Goal: Navigation & Orientation: Find specific page/section

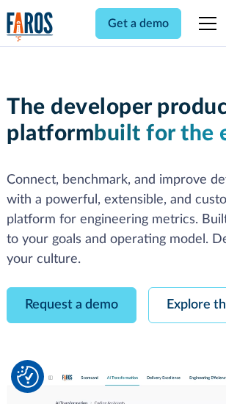
scroll to position [83, 0]
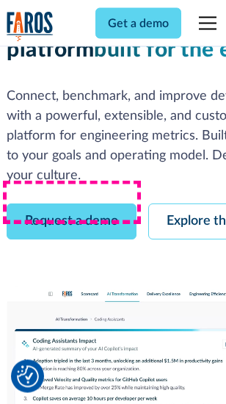
click at [72, 204] on link "Request a demo" at bounding box center [72, 222] width 130 height 36
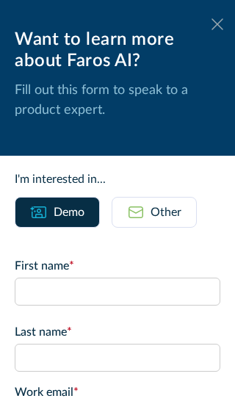
click at [212, 24] on icon at bounding box center [218, 23] width 12 height 11
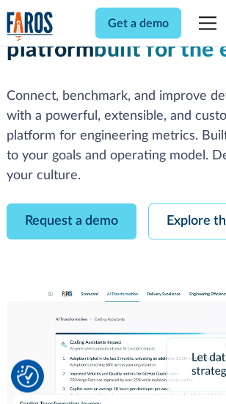
click at [192, 204] on link "Explore the platform" at bounding box center [226, 222] width 157 height 36
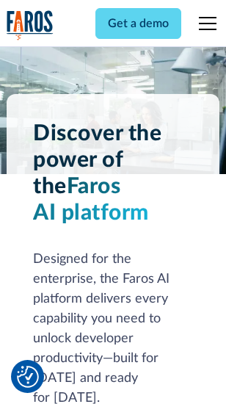
scroll to position [11196, 0]
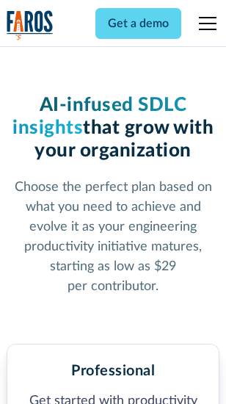
scroll to position [2330, 0]
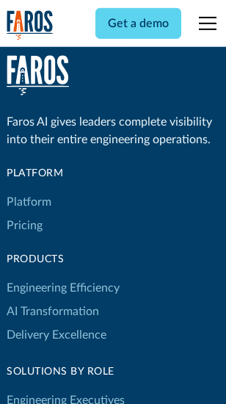
click at [29, 202] on link "Platform" at bounding box center [29, 202] width 45 height 24
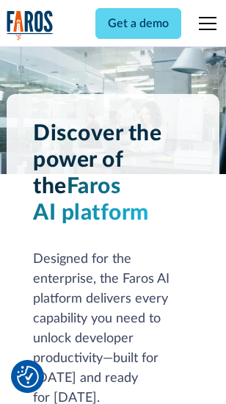
scroll to position [11668, 0]
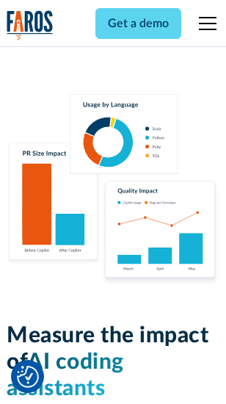
scroll to position [9176, 0]
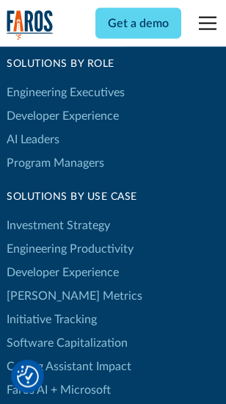
click at [44, 284] on link "[PERSON_NAME] Metrics" at bounding box center [75, 296] width 136 height 24
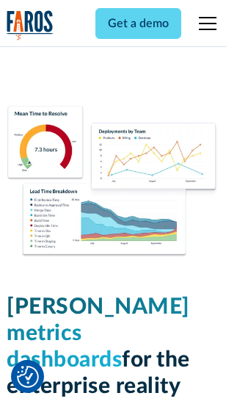
scroll to position [6507, 0]
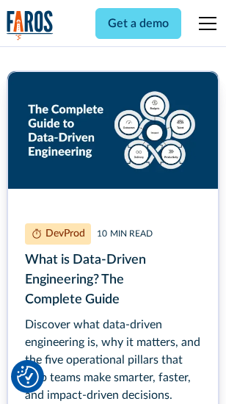
scroll to position [6677, 0]
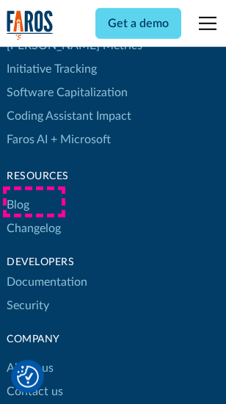
click at [34, 217] on link "Changelog" at bounding box center [34, 229] width 54 height 24
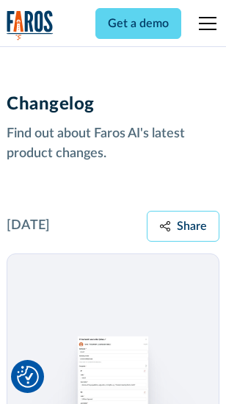
scroll to position [18023, 0]
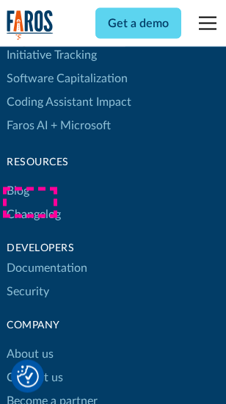
click at [29, 343] on link "About us" at bounding box center [30, 355] width 47 height 24
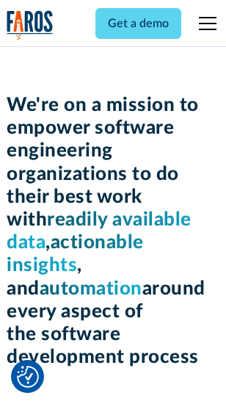
scroll to position [5083, 0]
